Goal: Transaction & Acquisition: Register for event/course

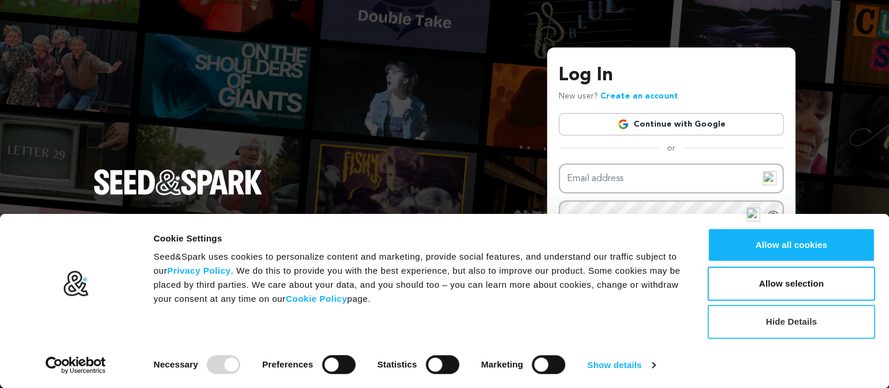
click at [797, 331] on button "Hide Details" at bounding box center [790, 321] width 167 height 34
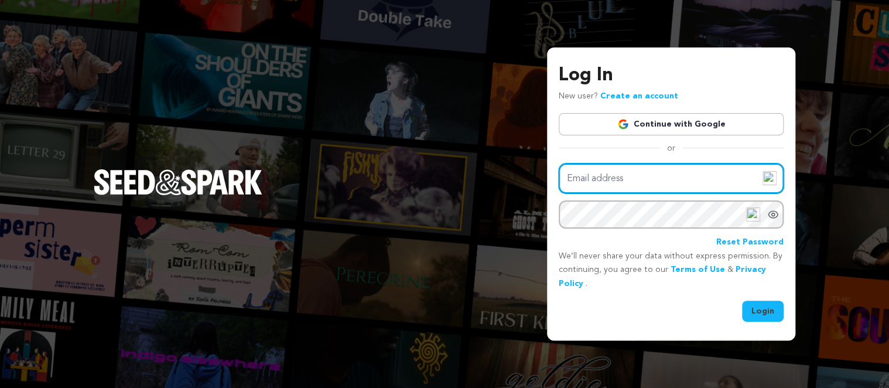
click at [652, 179] on input "Email address" at bounding box center [671, 178] width 225 height 30
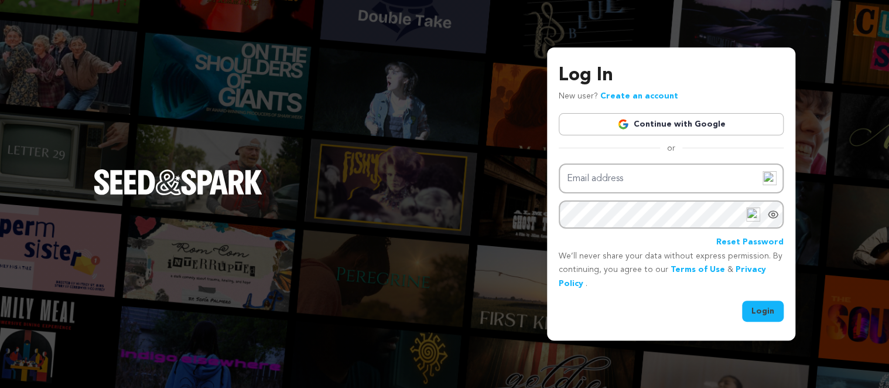
click at [669, 235] on div "Reset Password" at bounding box center [671, 242] width 225 height 14
click at [623, 95] on link "Create an account" at bounding box center [639, 96] width 78 height 8
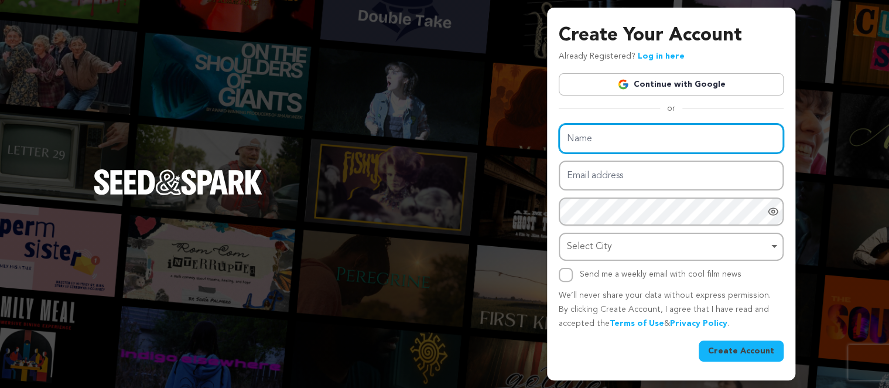
click at [629, 151] on input "Name" at bounding box center [671, 139] width 225 height 30
type input "a"
drag, startPoint x: 624, startPoint y: 148, endPoint x: 570, endPoint y: 132, distance: 56.0
click at [570, 132] on input "a" at bounding box center [671, 139] width 225 height 30
type input "Cassandra"
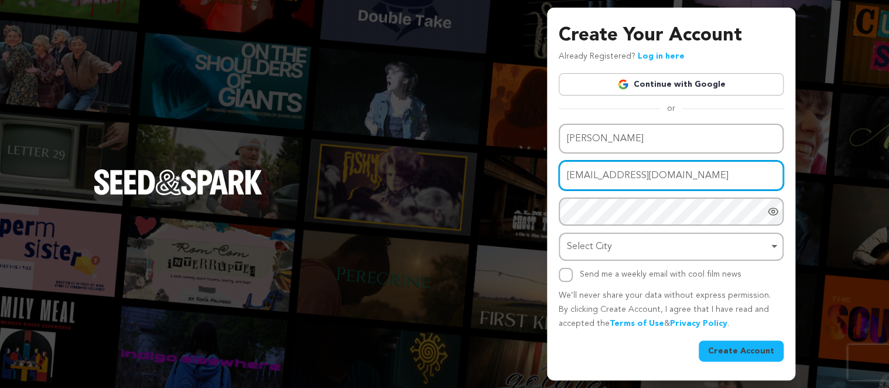
type input "[EMAIL_ADDRESS][DOMAIN_NAME]"
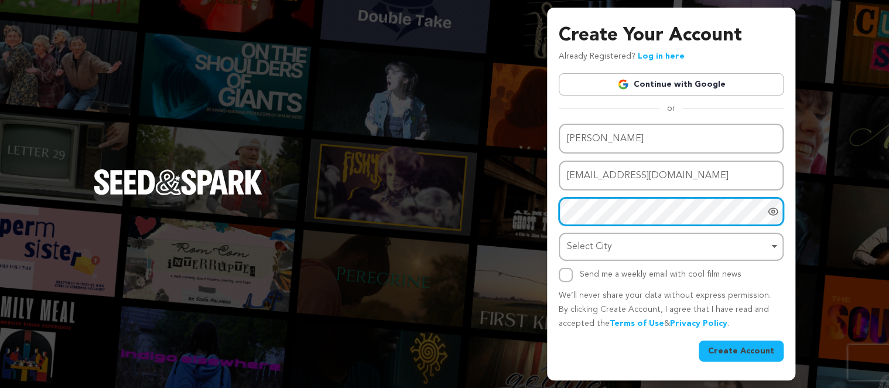
click at [657, 251] on div "Select City Remove item" at bounding box center [667, 246] width 201 height 17
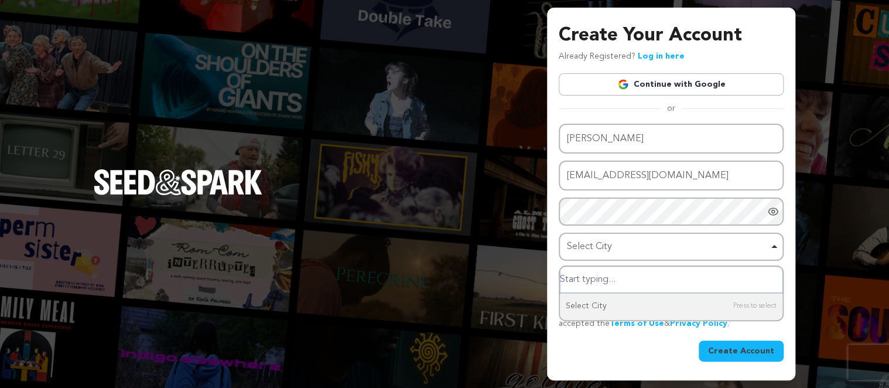
click at [650, 277] on input "Select City" at bounding box center [671, 279] width 222 height 26
type input "Los Angeles"
click at [786, 264] on div "Create Your Account Already Registered? Log in here Continue with Google or eyJ…" at bounding box center [671, 194] width 248 height 372
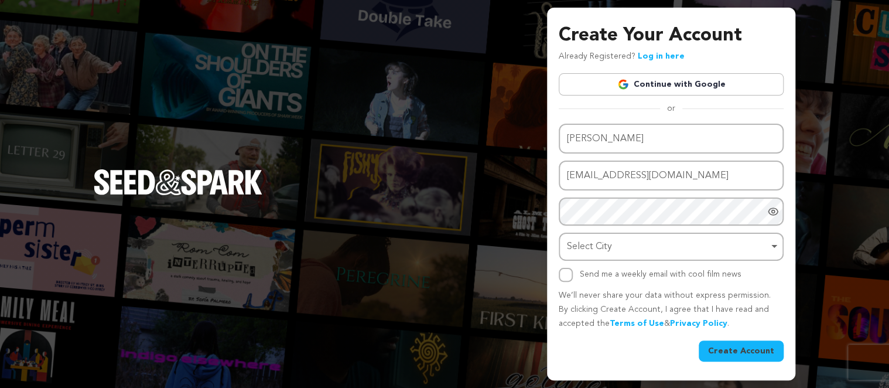
click at [748, 352] on button "Create Account" at bounding box center [740, 350] width 85 height 21
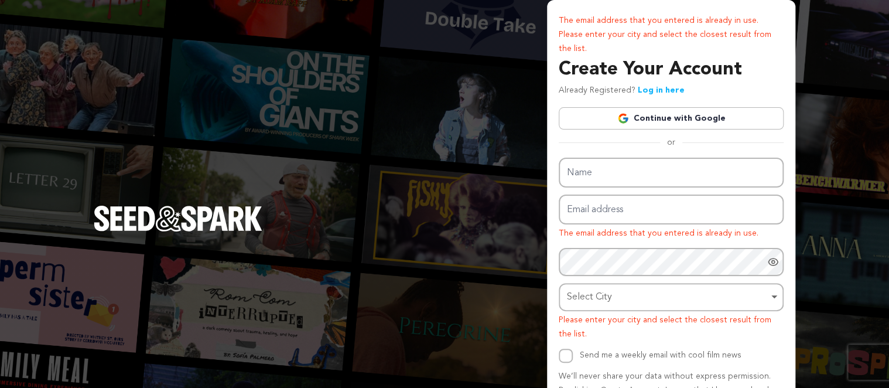
click at [659, 93] on link "Log in here" at bounding box center [661, 90] width 47 height 8
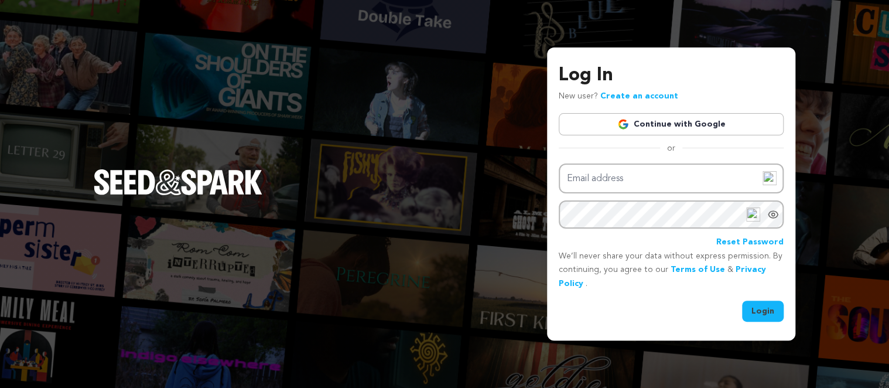
click at [742, 244] on link "Reset Password" at bounding box center [749, 242] width 67 height 14
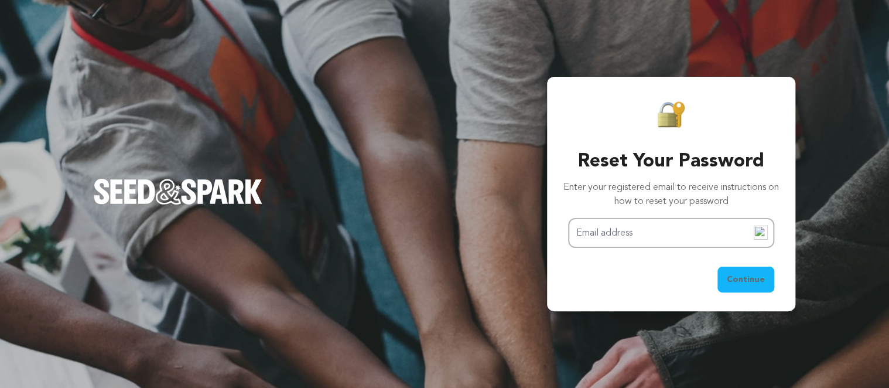
click at [662, 214] on div "Reset Your Password Enter your registered email to receive instructions on how …" at bounding box center [671, 196] width 225 height 192
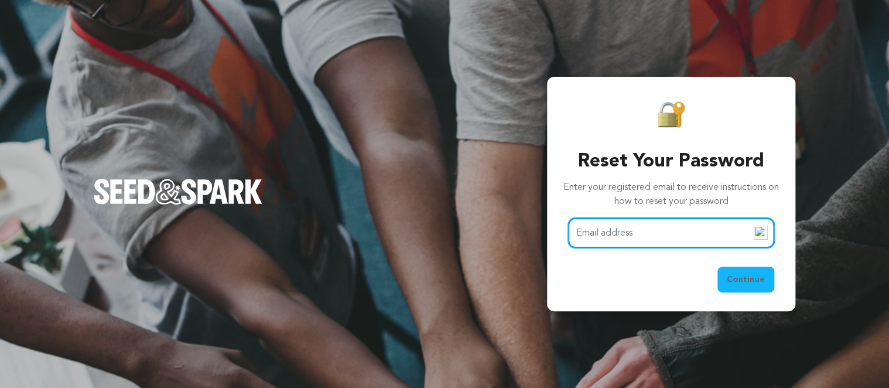
click at [662, 222] on input "Email address" at bounding box center [671, 233] width 206 height 30
type input "[EMAIL_ADDRESS][DOMAIN_NAME]"
click at [717, 266] on button "Continue" at bounding box center [745, 279] width 57 height 26
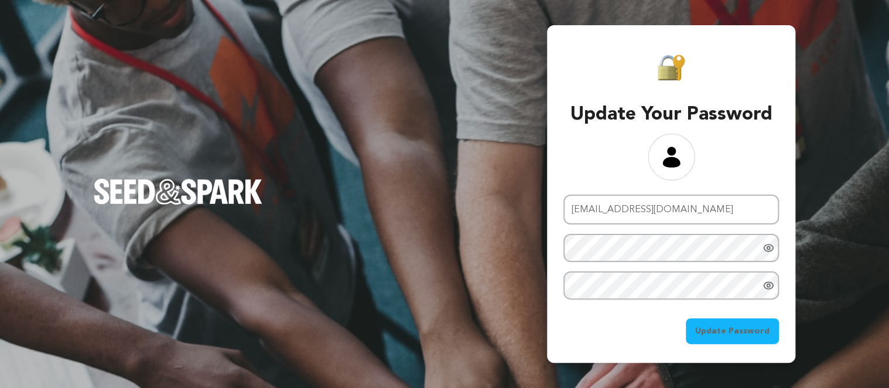
click at [734, 338] on button "Update Password" at bounding box center [732, 331] width 93 height 26
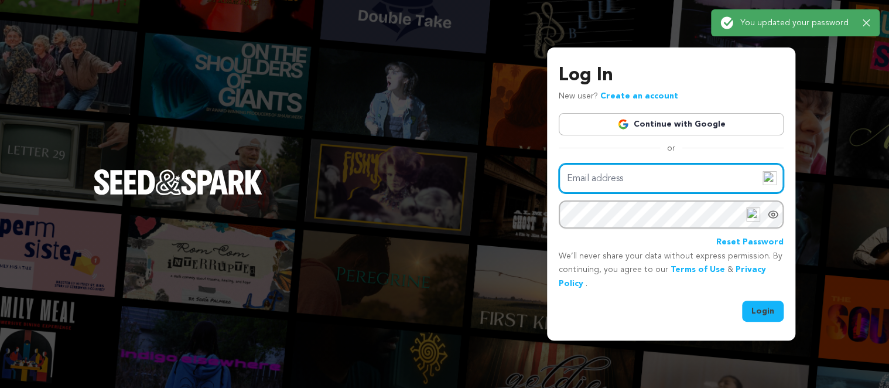
click at [628, 173] on input "Email address" at bounding box center [671, 178] width 225 height 30
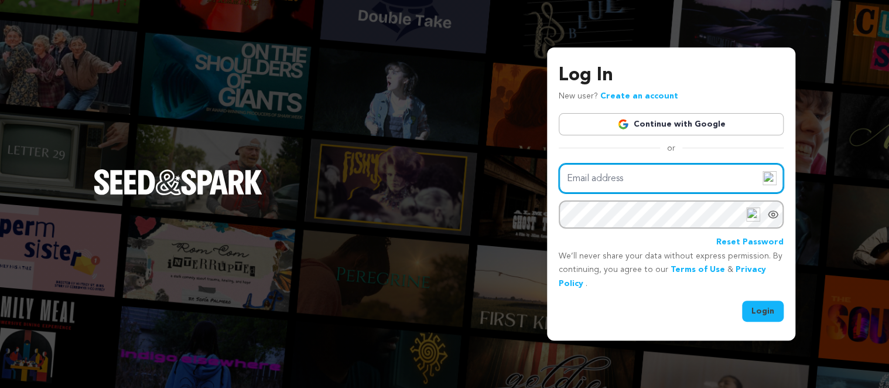
click at [649, 174] on input "Email address" at bounding box center [671, 178] width 225 height 30
type input "cmoselle@gmail.com"
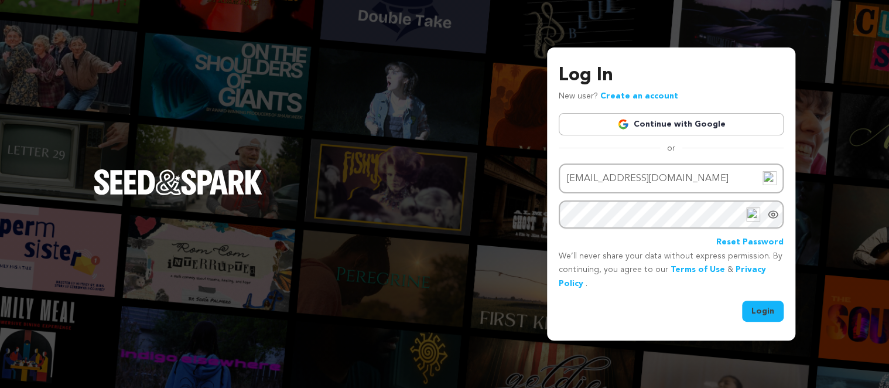
click at [774, 308] on button "Login" at bounding box center [763, 310] width 42 height 21
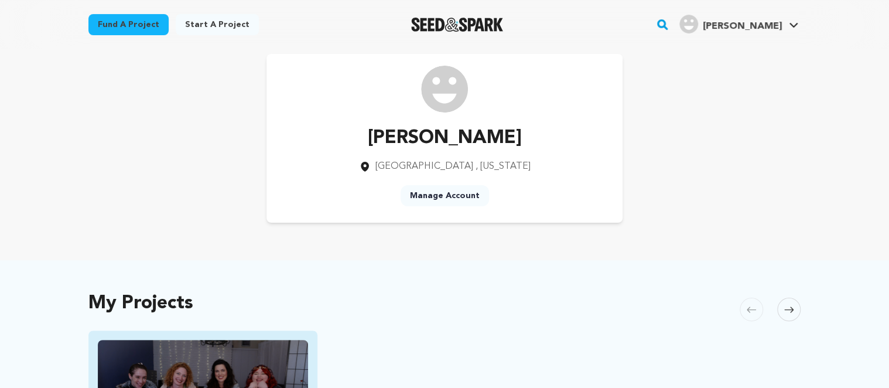
scroll to position [247, 0]
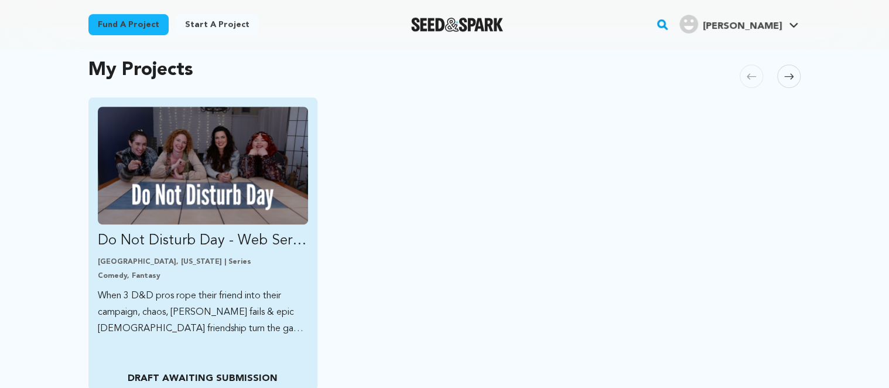
click at [238, 148] on img "Fund Do Not Disturb Day - Web Series" at bounding box center [203, 166] width 210 height 118
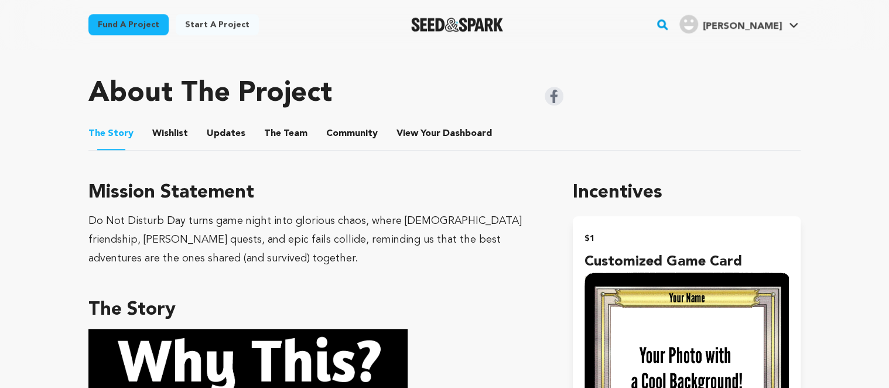
scroll to position [494, 0]
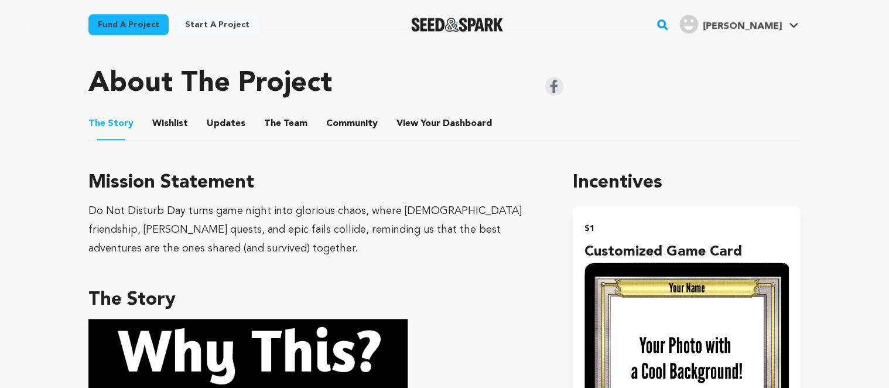
click at [282, 131] on button "The Team" at bounding box center [286, 126] width 28 height 28
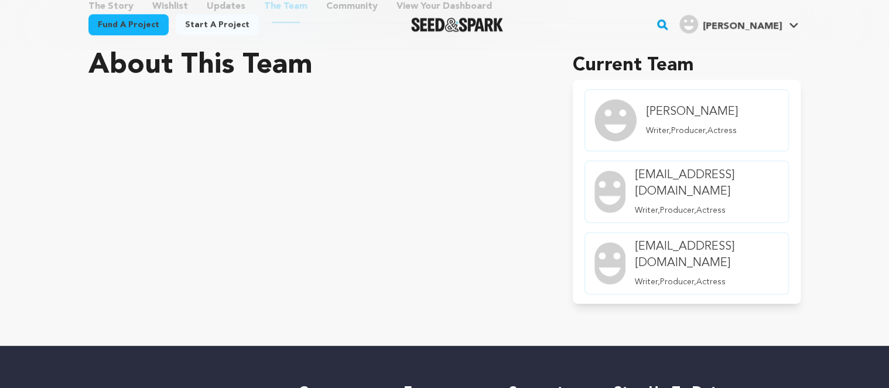
scroll to position [618, 0]
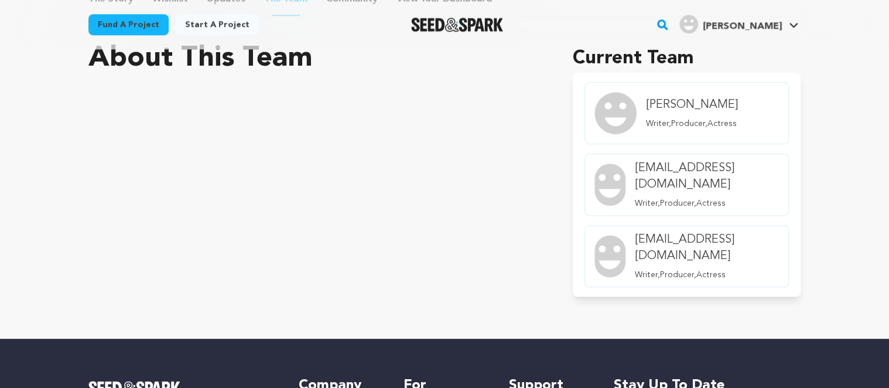
click at [646, 111] on h4 "[PERSON_NAME]" at bounding box center [692, 105] width 92 height 16
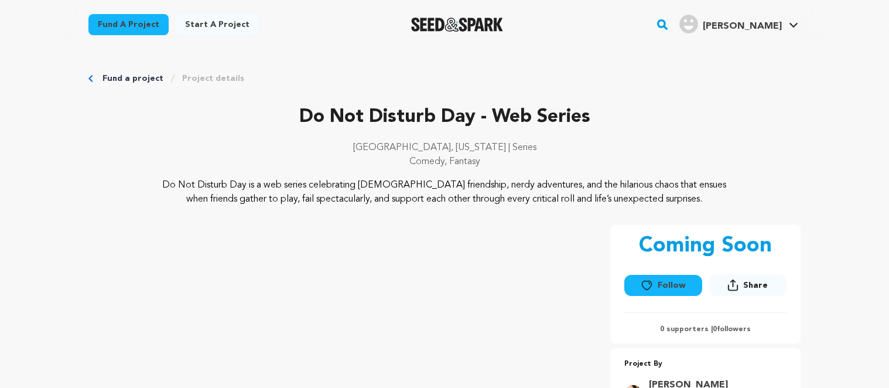
scroll to position [371, 0]
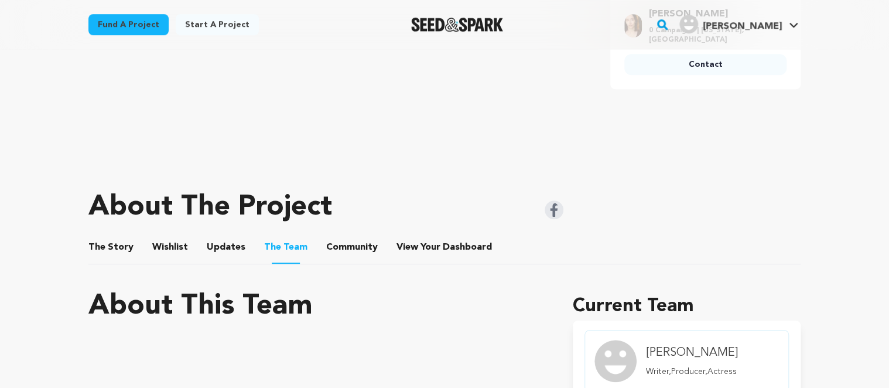
click at [118, 251] on button "The Story" at bounding box center [111, 249] width 28 height 28
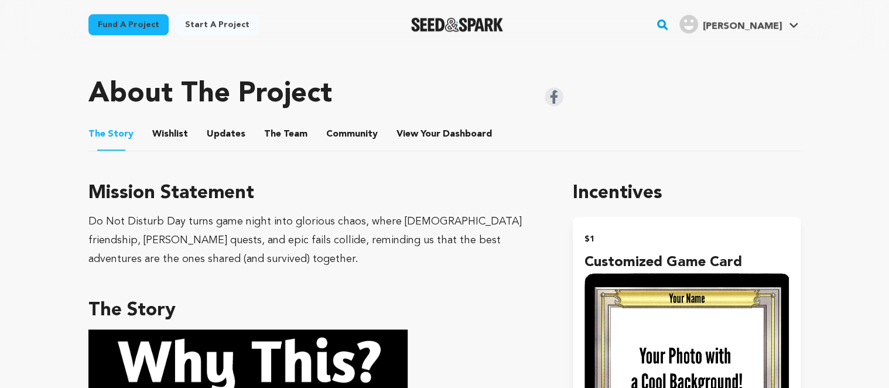
scroll to position [494, 0]
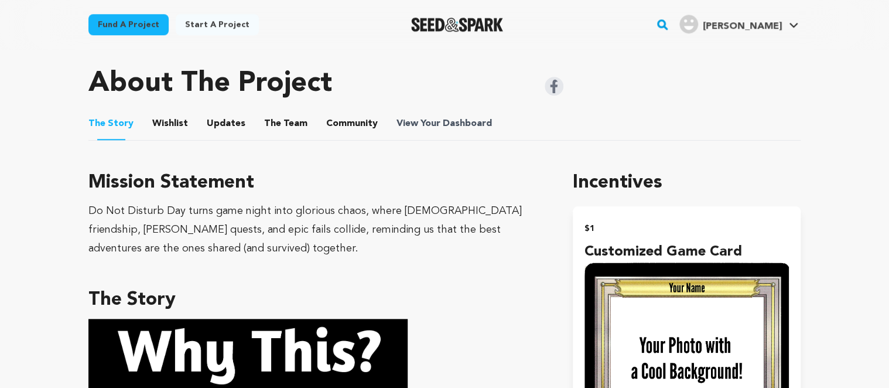
click at [424, 128] on span "View Your Dashboard" at bounding box center [445, 124] width 98 height 14
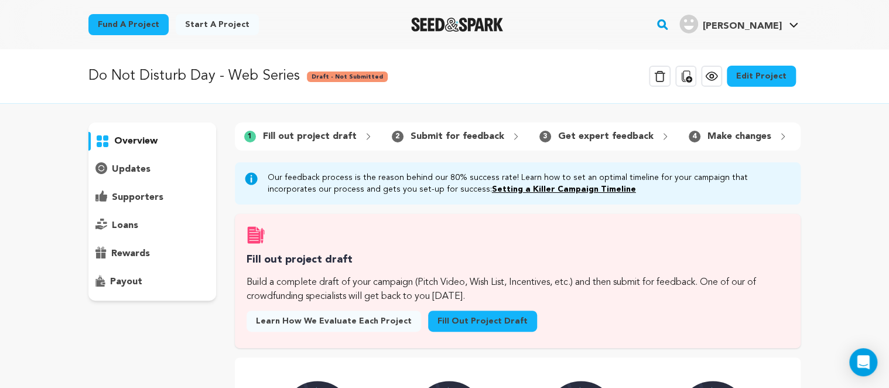
click at [467, 29] on img "Seed&Spark Homepage" at bounding box center [457, 25] width 92 height 14
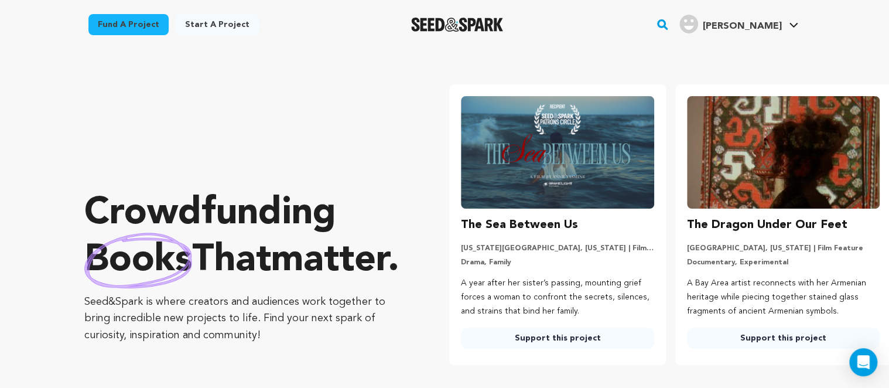
click at [595, 166] on img at bounding box center [557, 152] width 193 height 112
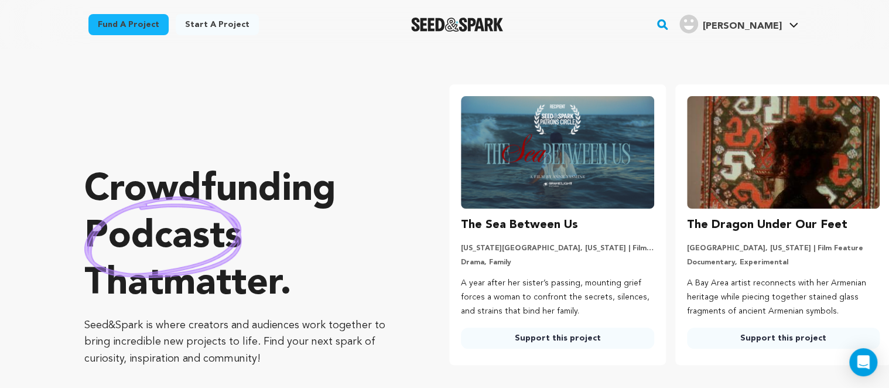
click at [552, 176] on img at bounding box center [557, 152] width 193 height 112
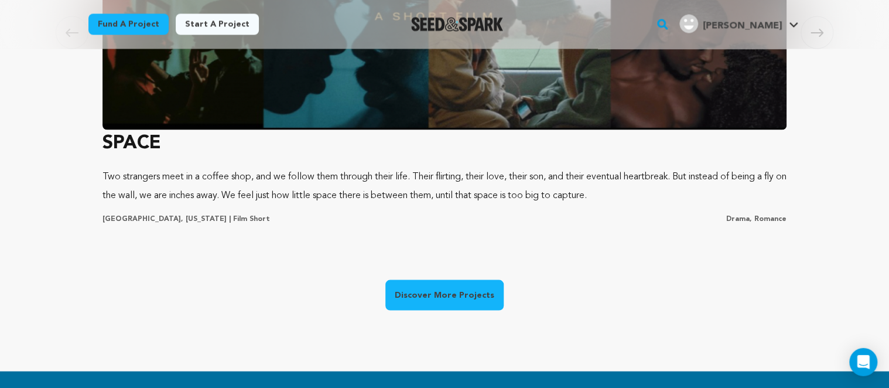
scroll to position [927, 0]
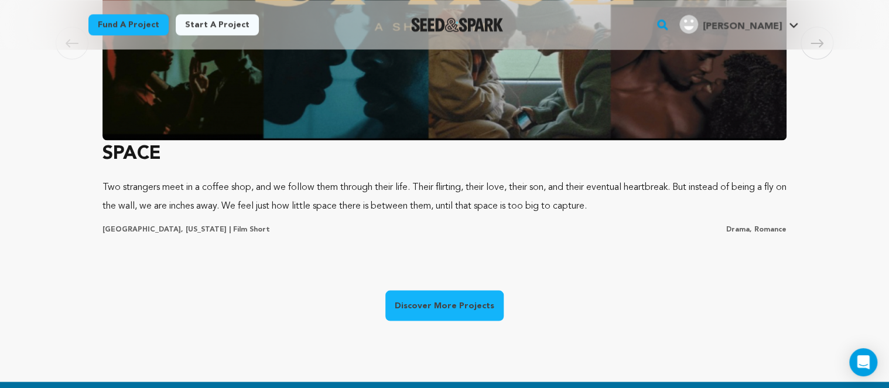
click at [462, 308] on link "Discover More Projects" at bounding box center [444, 305] width 118 height 30
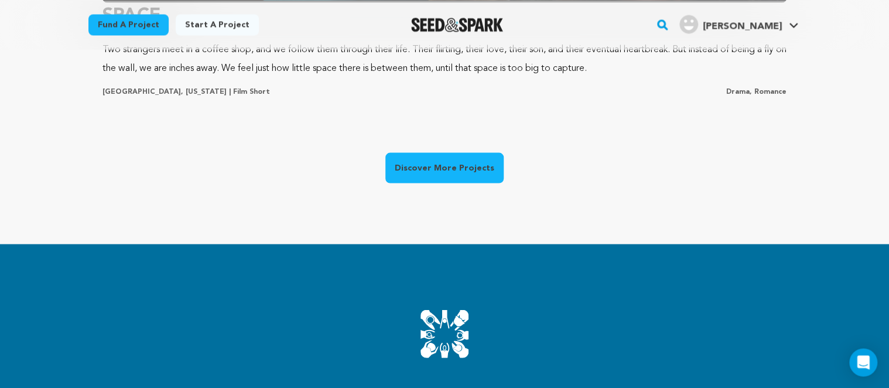
scroll to position [1112, 0]
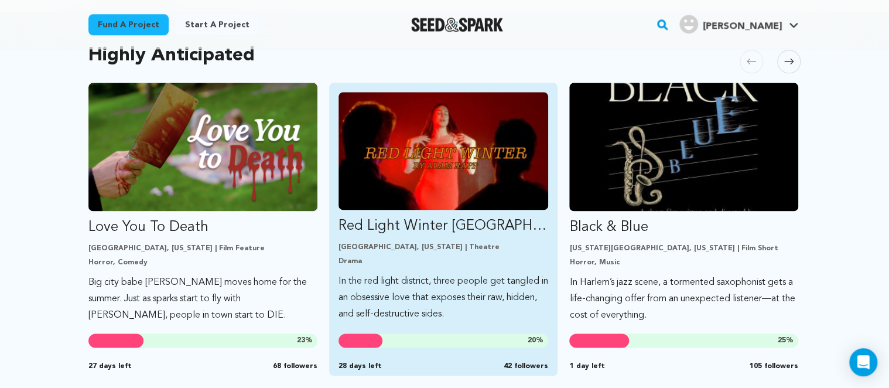
scroll to position [803, 0]
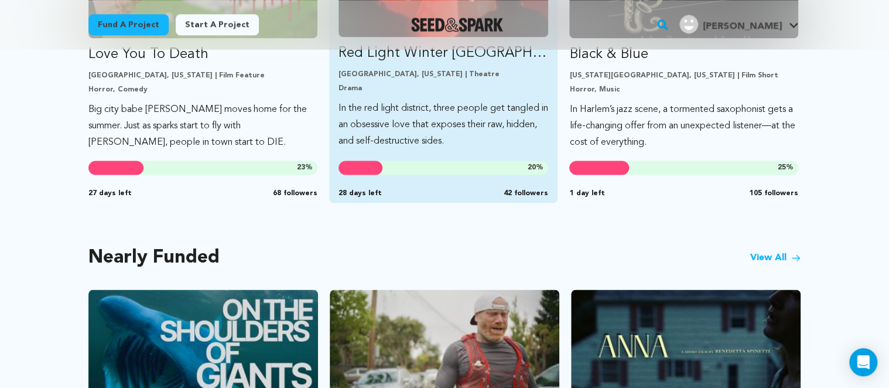
click at [467, 112] on p "In the red light district, three people get tangled in an obsessive love that e…" at bounding box center [443, 124] width 210 height 49
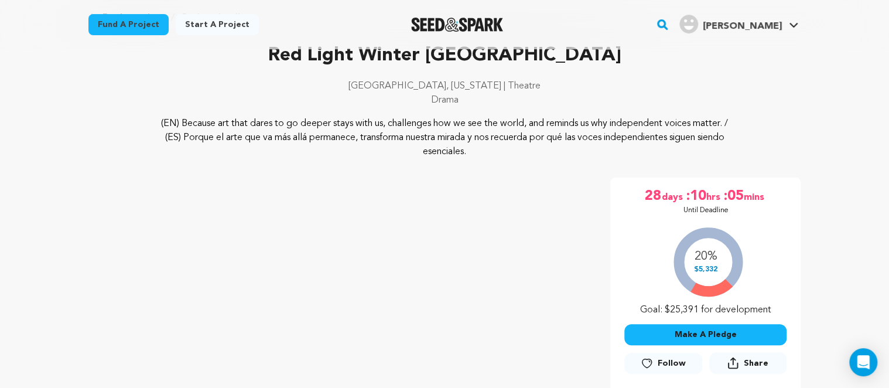
scroll to position [247, 0]
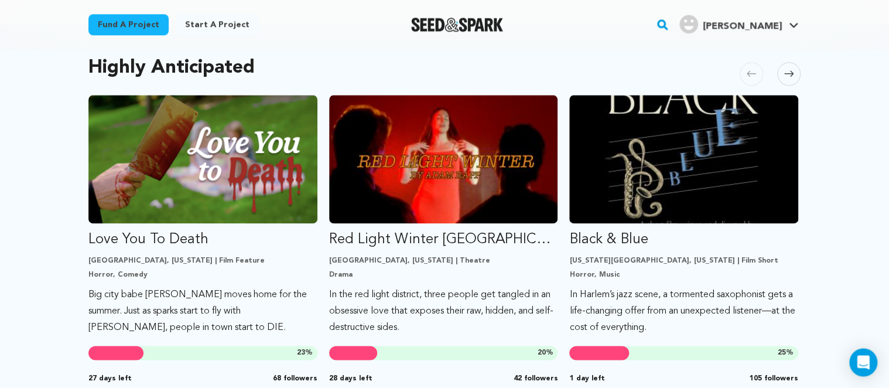
scroll to position [618, 0]
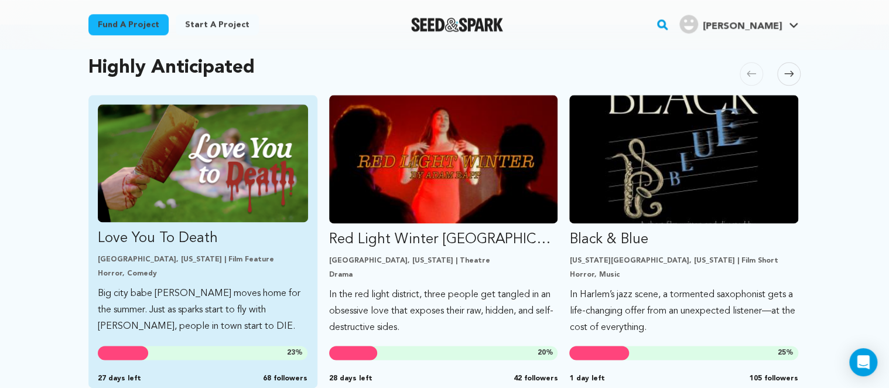
click at [262, 170] on img "Fund Love You To Death" at bounding box center [203, 163] width 210 height 118
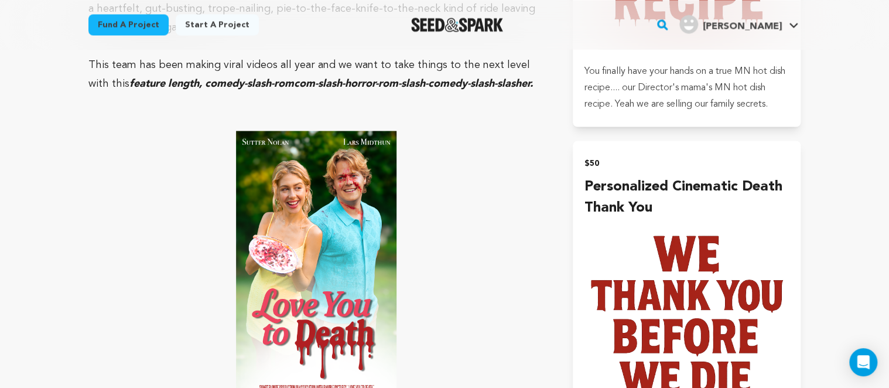
scroll to position [680, 0]
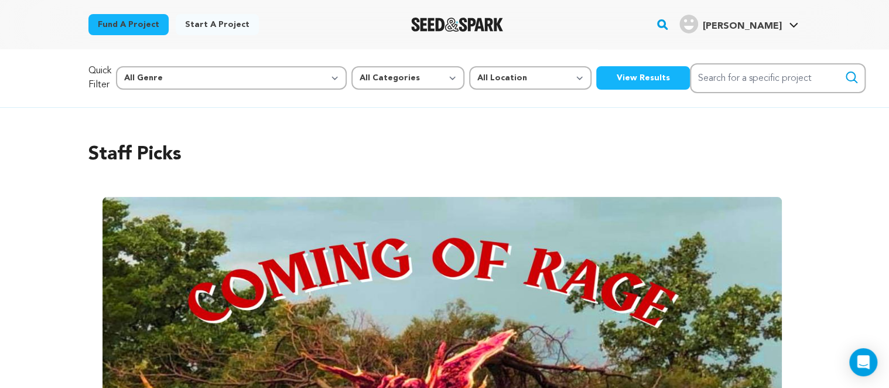
click at [596, 78] on button "View Results" at bounding box center [643, 77] width 94 height 23
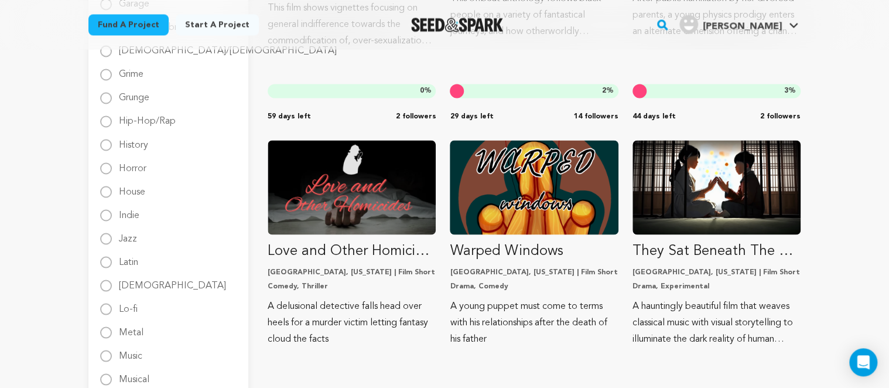
scroll to position [989, 0]
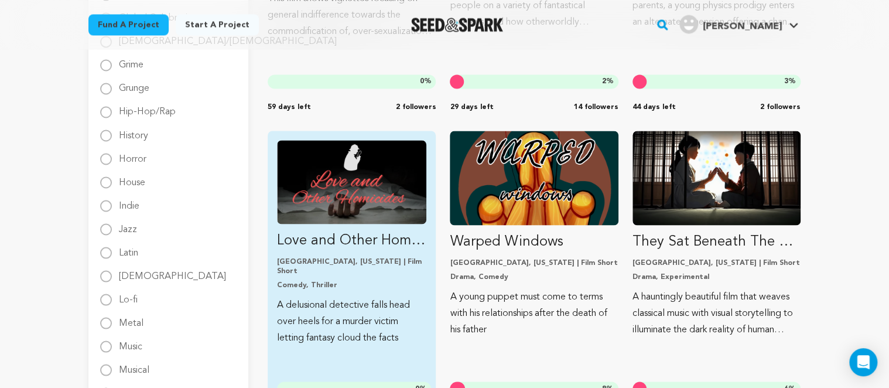
click at [352, 174] on img "Fund Love and Other Homicides" at bounding box center [351, 182] width 149 height 84
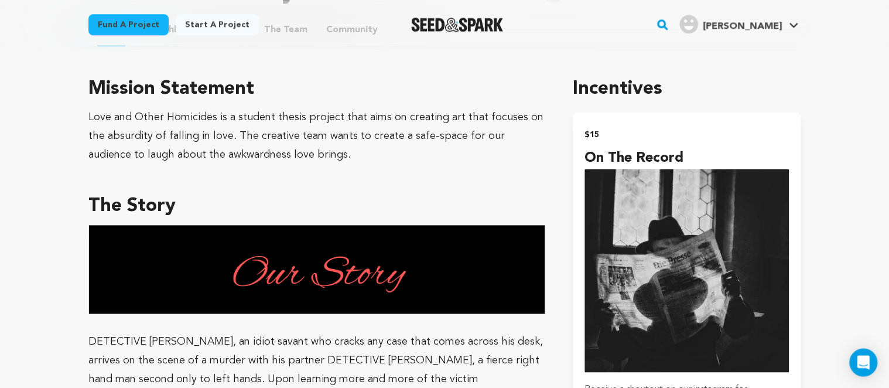
scroll to position [680, 0]
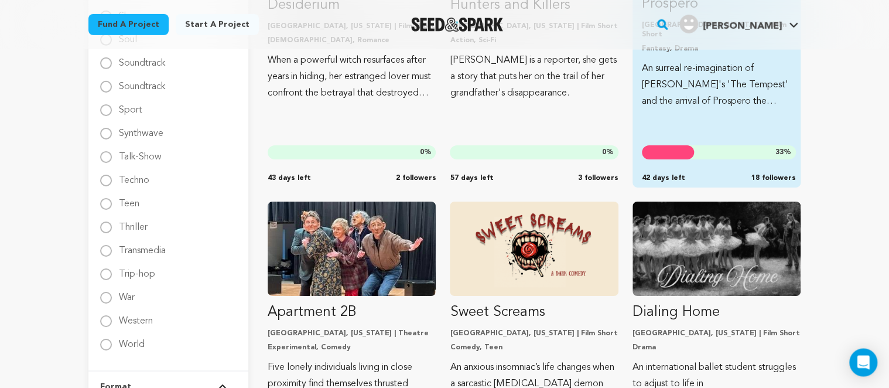
scroll to position [1916, 0]
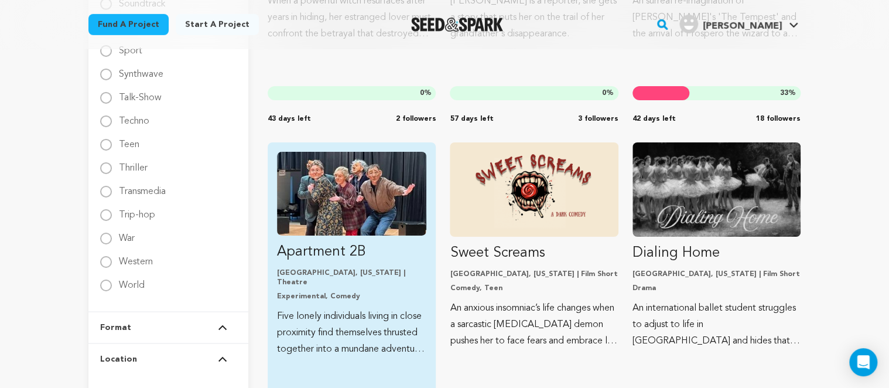
click at [350, 205] on img "Fund Apartment 2B" at bounding box center [351, 194] width 149 height 84
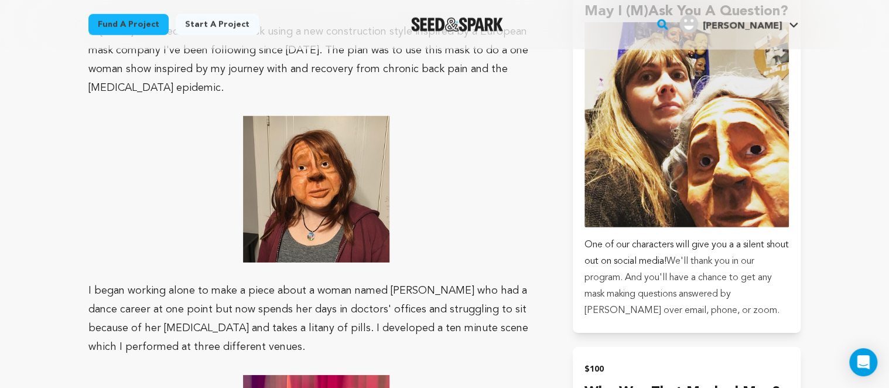
scroll to position [1669, 0]
